Goal: Task Accomplishment & Management: Manage account settings

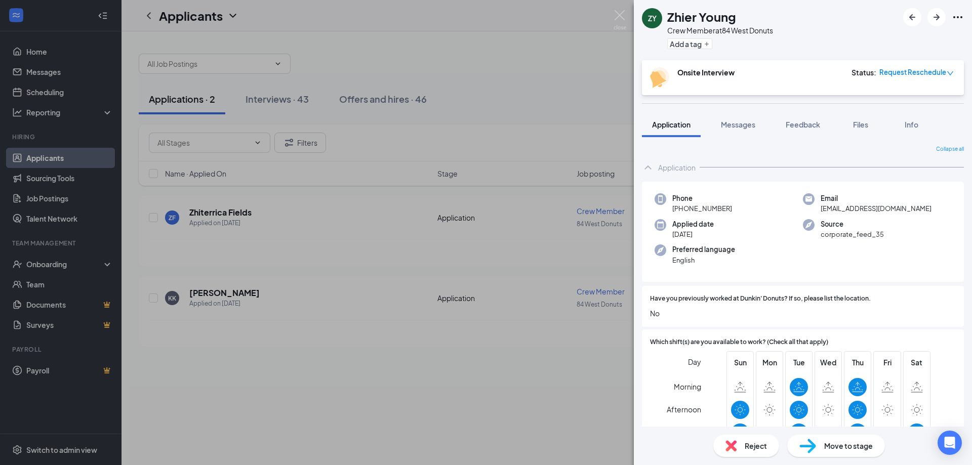
click at [945, 73] on span "Request Reschedule" at bounding box center [912, 72] width 67 height 10
click at [908, 100] on span "Assign Time" at bounding box center [908, 101] width 39 height 11
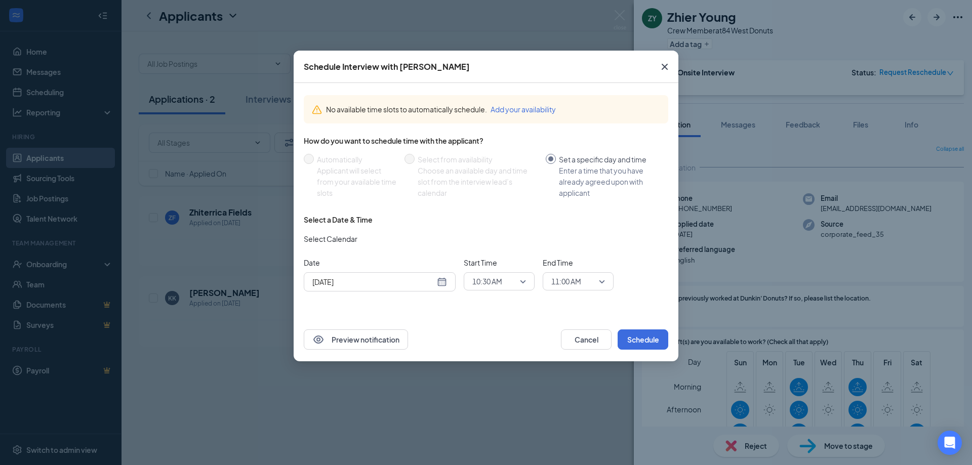
click at [446, 282] on div "[DATE]" at bounding box center [379, 281] width 135 height 11
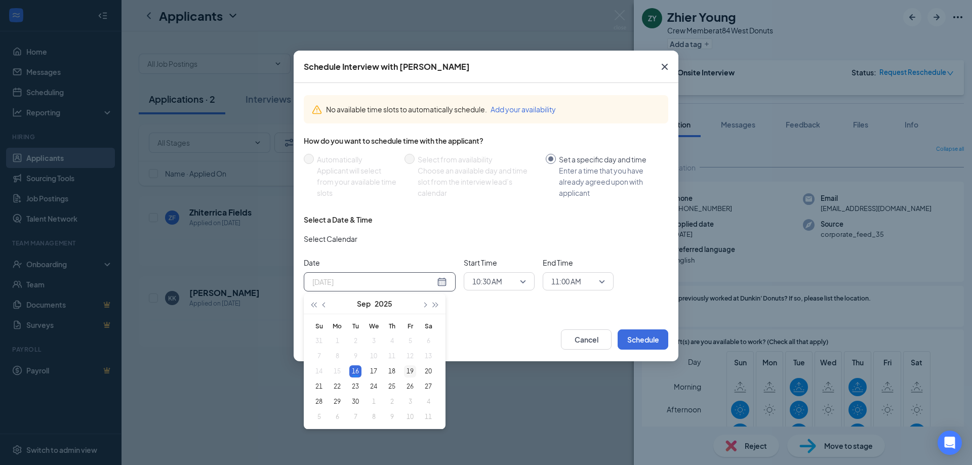
type input "[DATE]"
click at [410, 370] on div "19" at bounding box center [410, 371] width 12 height 12
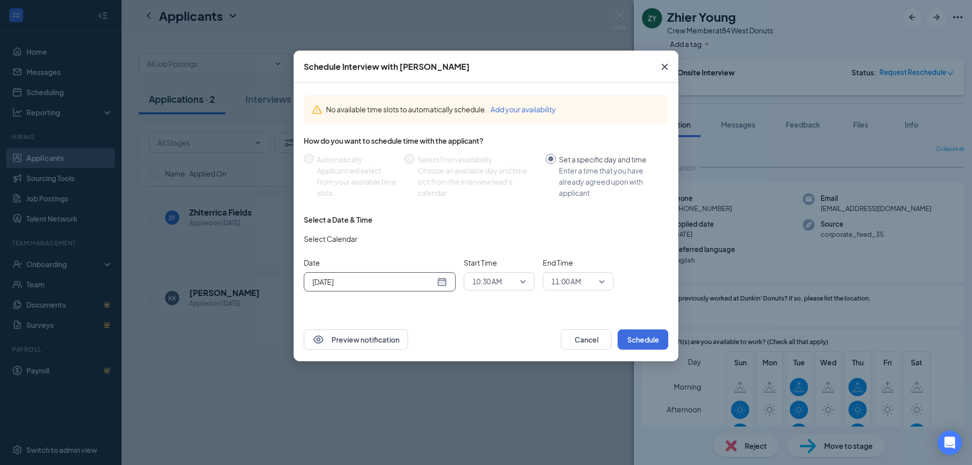
click at [523, 282] on span "10:30 AM" at bounding box center [499, 281] width 54 height 15
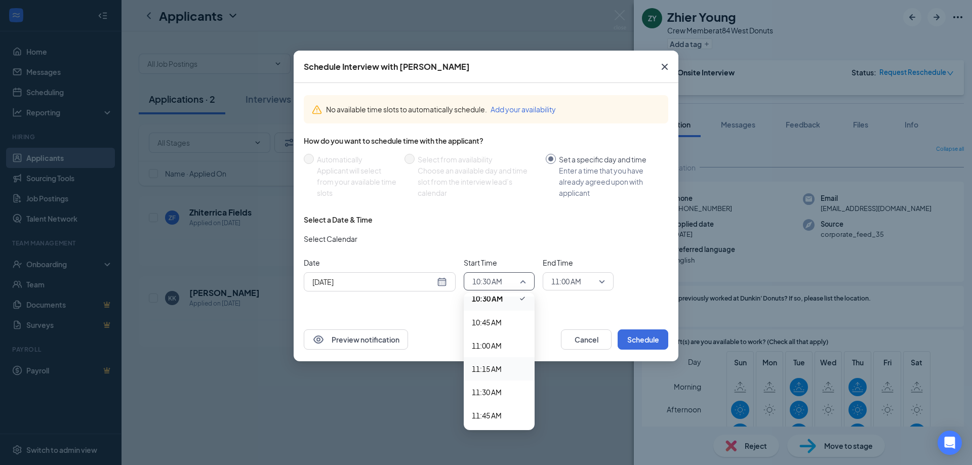
scroll to position [974, 0]
click at [500, 361] on span "11:00 AM" at bounding box center [487, 359] width 30 height 11
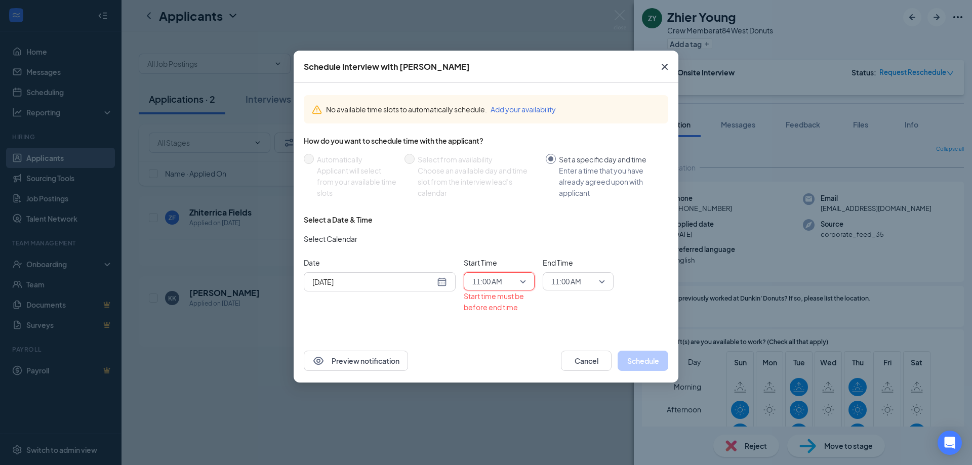
click at [598, 284] on span "11:00 AM" at bounding box center [578, 281] width 54 height 15
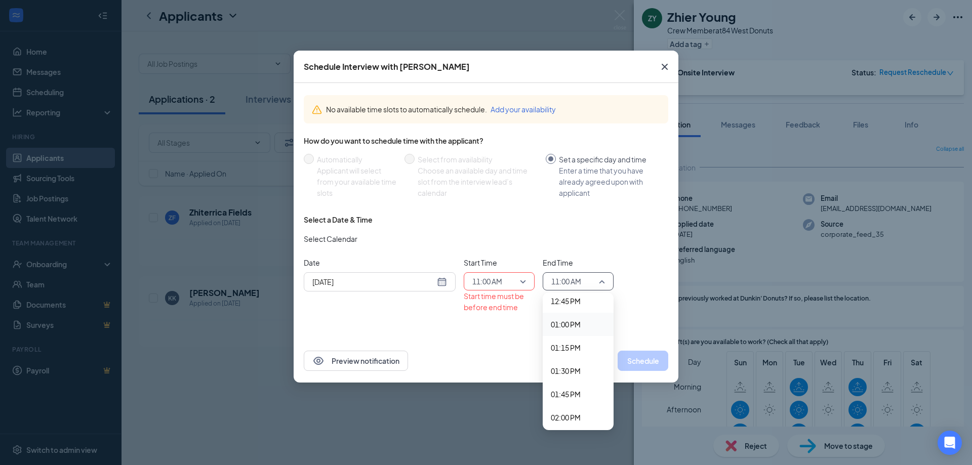
scroll to position [1172, 0]
click at [577, 351] on span "01:00 PM" at bounding box center [566, 347] width 30 height 11
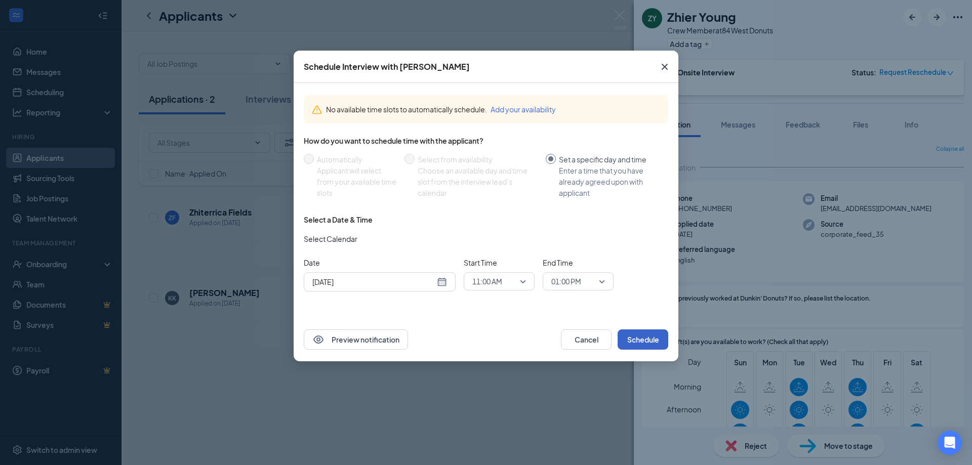
click at [645, 340] on button "Schedule" at bounding box center [642, 339] width 51 height 20
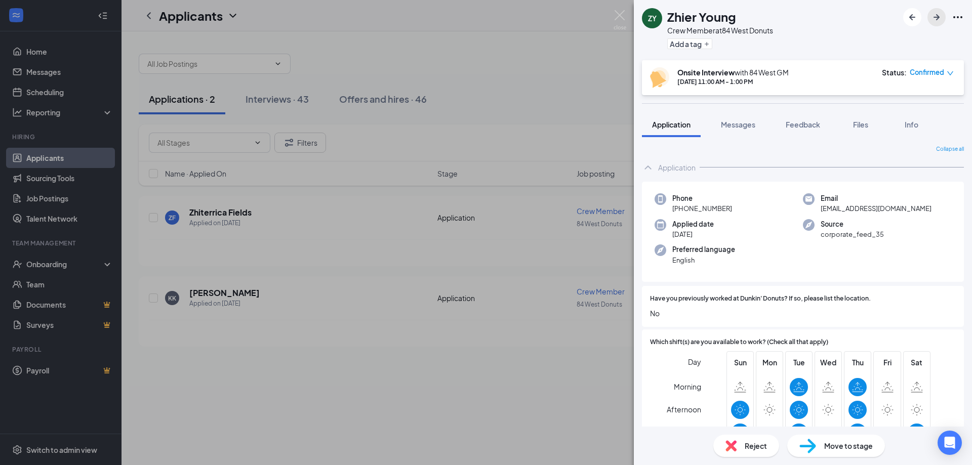
click at [938, 19] on icon "ArrowRight" at bounding box center [936, 17] width 12 height 12
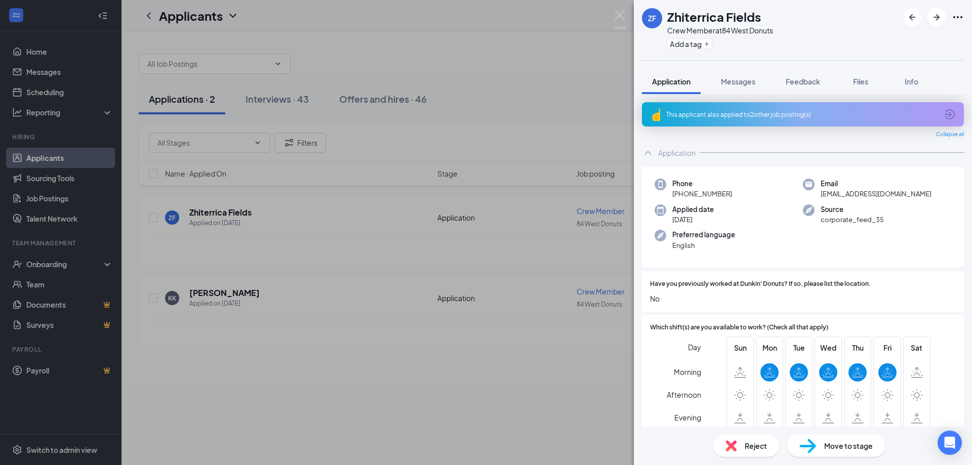
click at [963, 18] on icon "Ellipses" at bounding box center [957, 17] width 12 height 12
click at [832, 11] on div "ZF Zhiterrica Fields Crew Member at 84 West Donuts Add a tag" at bounding box center [803, 30] width 338 height 60
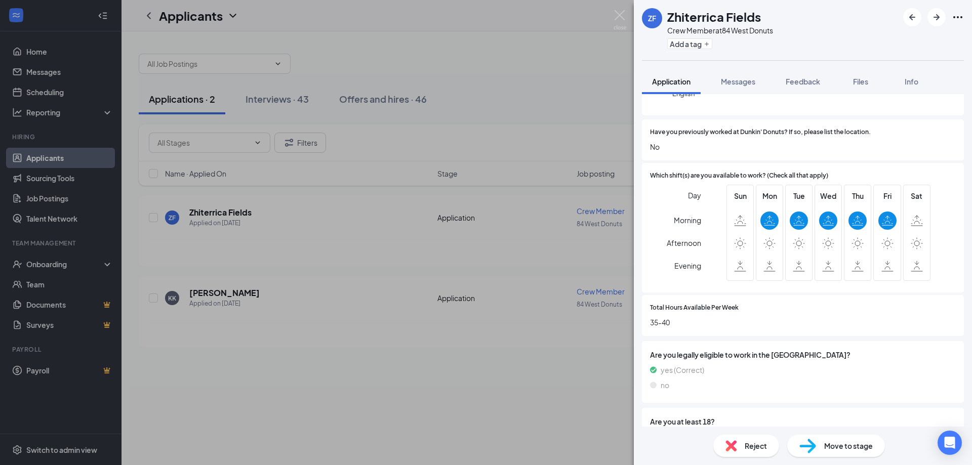
scroll to position [197, 0]
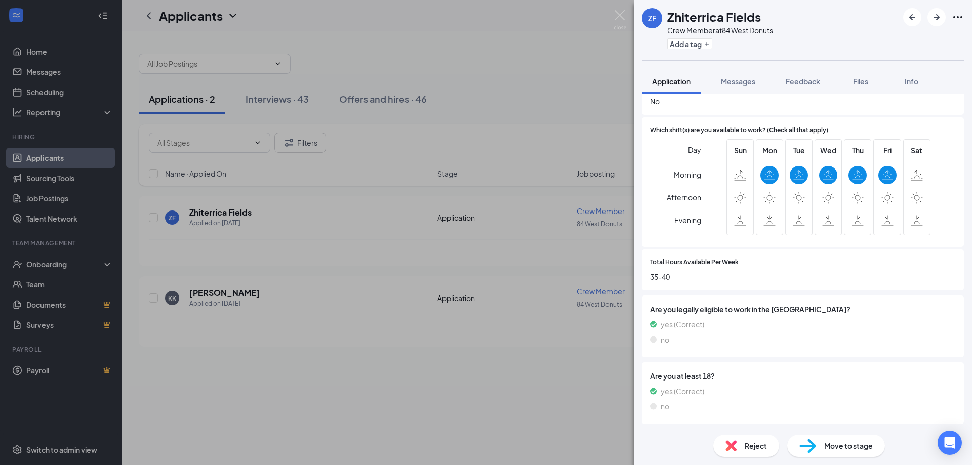
click at [852, 447] on span "Move to stage" at bounding box center [848, 445] width 49 height 11
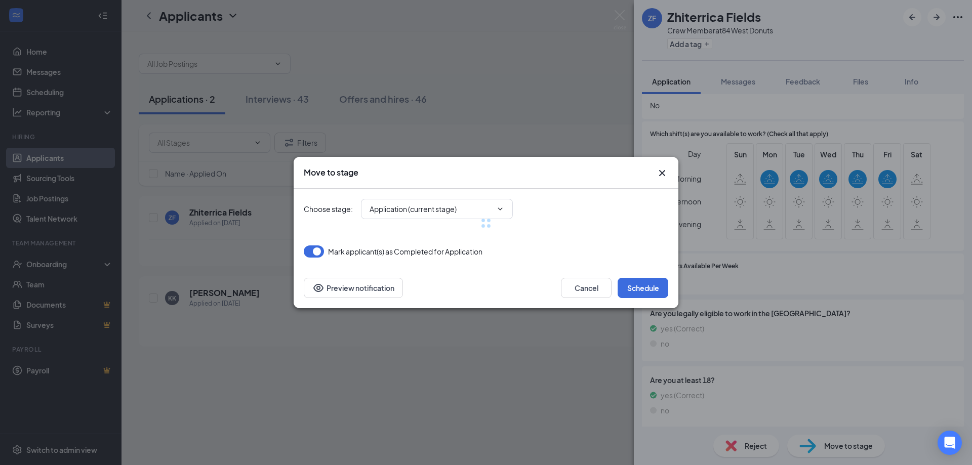
type input "Onsite Interview (next stage)"
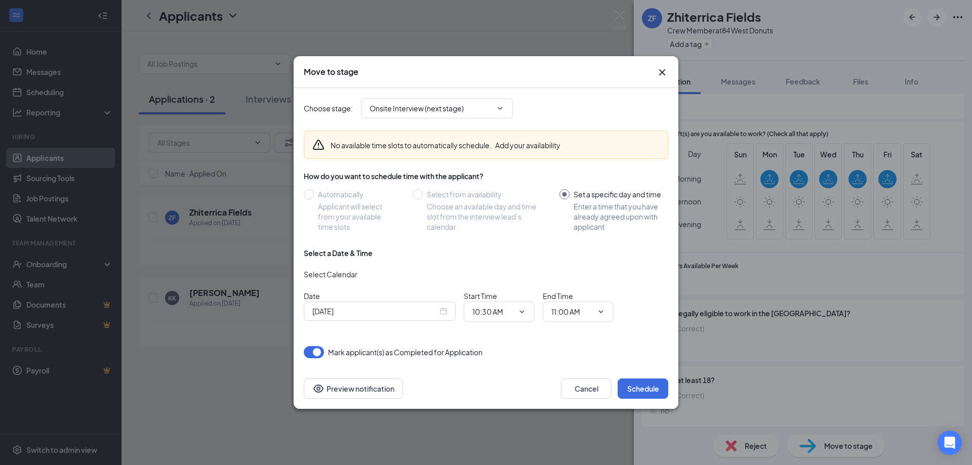
click at [527, 145] on button "Add your availability" at bounding box center [527, 145] width 65 height 10
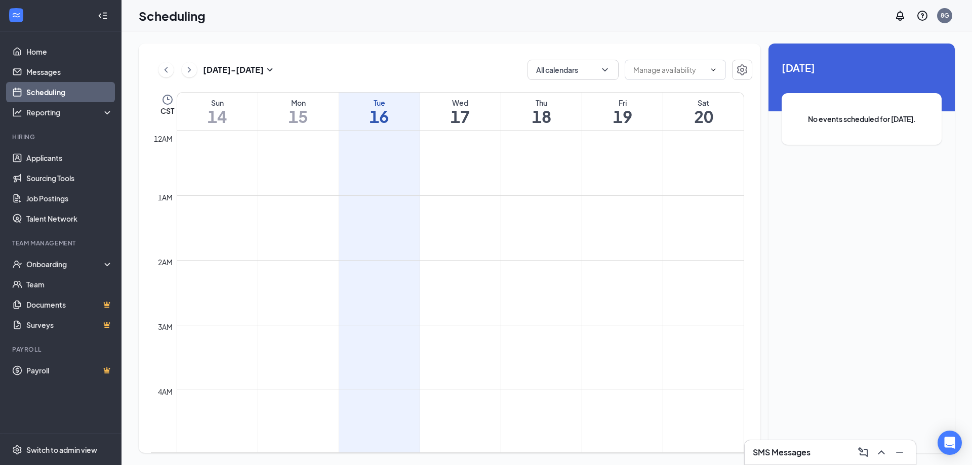
scroll to position [497, 0]
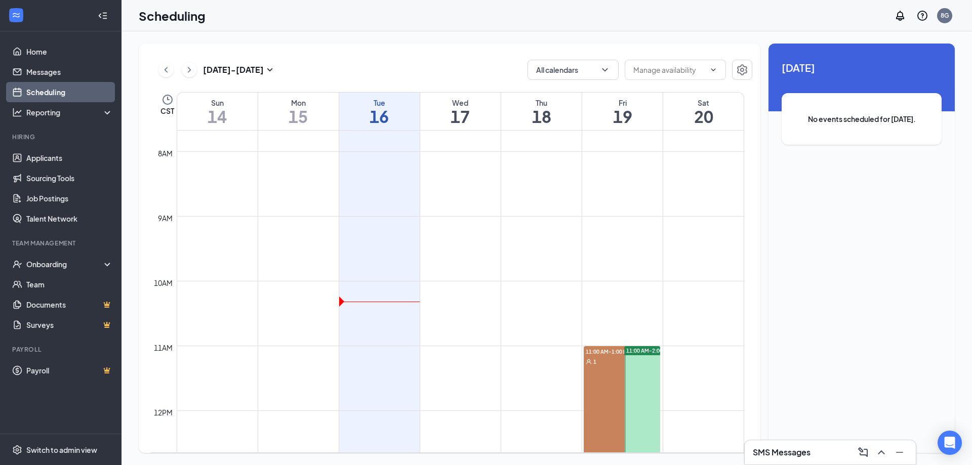
click at [638, 350] on span "11:00 AM-2:00 PM" at bounding box center [648, 350] width 45 height 7
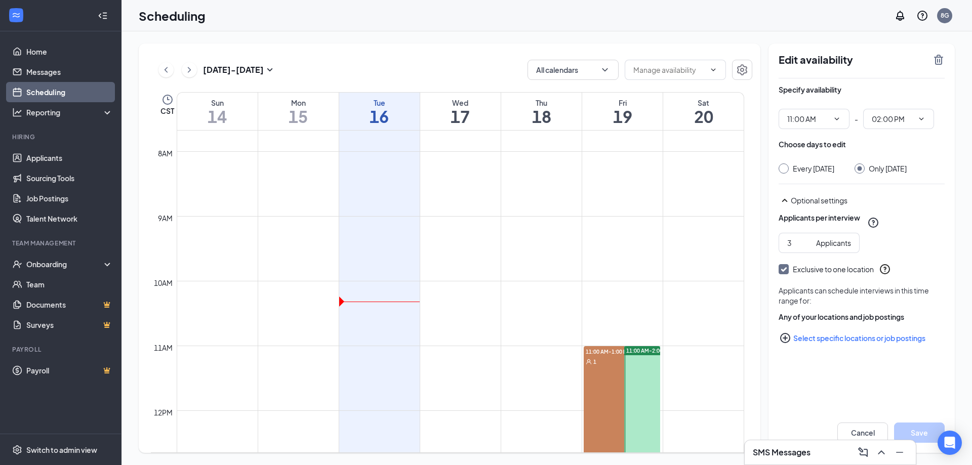
type input "11:00 AM"
type input "02:00 PM"
click at [783, 169] on input "Every [DATE]" at bounding box center [781, 166] width 7 height 7
radio input "true"
radio input "false"
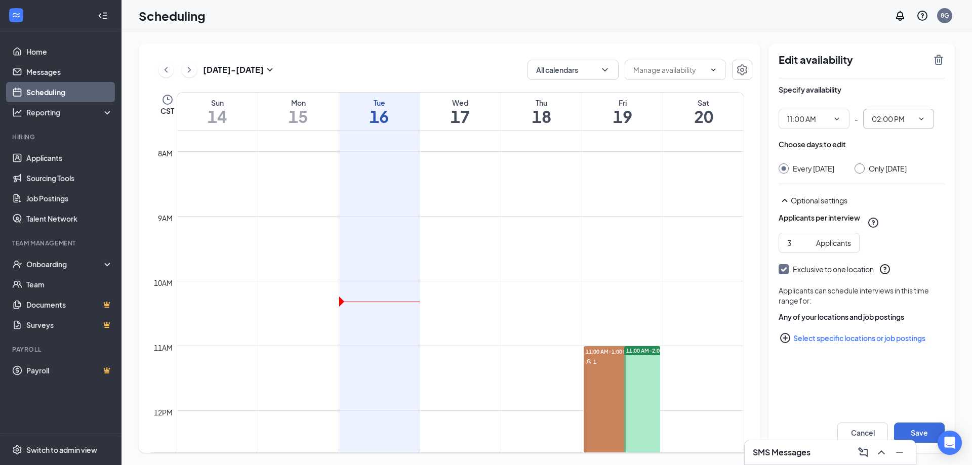
click at [916, 112] on span "02:00 PM" at bounding box center [898, 119] width 71 height 20
click at [922, 122] on icon "ChevronDown" at bounding box center [921, 119] width 8 height 8
click at [929, 429] on button "Save" at bounding box center [919, 433] width 51 height 20
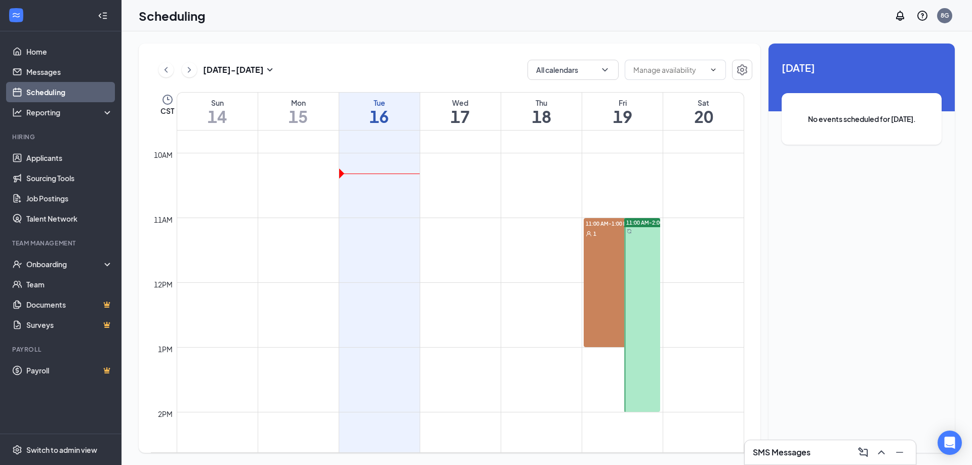
scroll to position [372, 0]
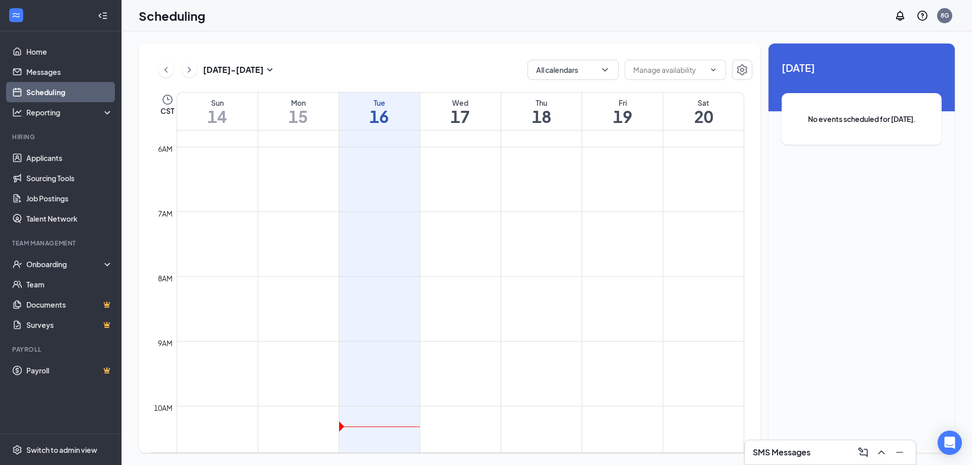
click at [188, 63] on button at bounding box center [189, 69] width 15 height 15
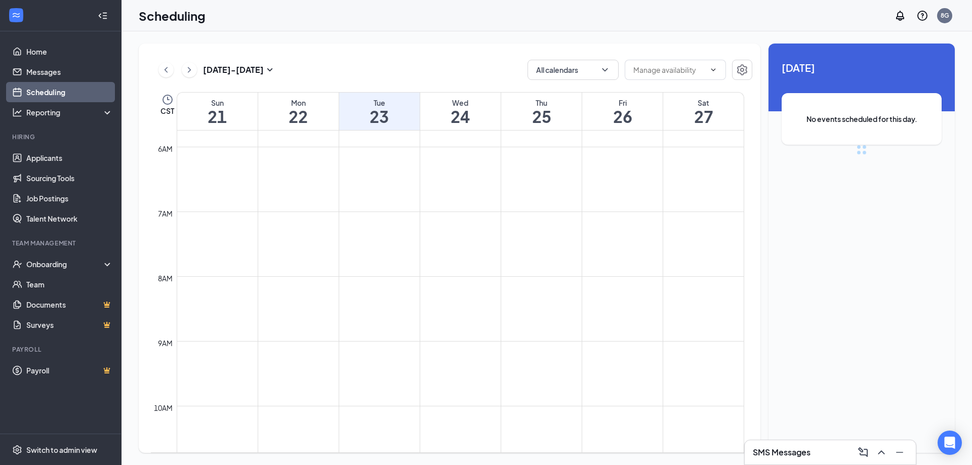
scroll to position [497, 0]
